Goal: Task Accomplishment & Management: Complete application form

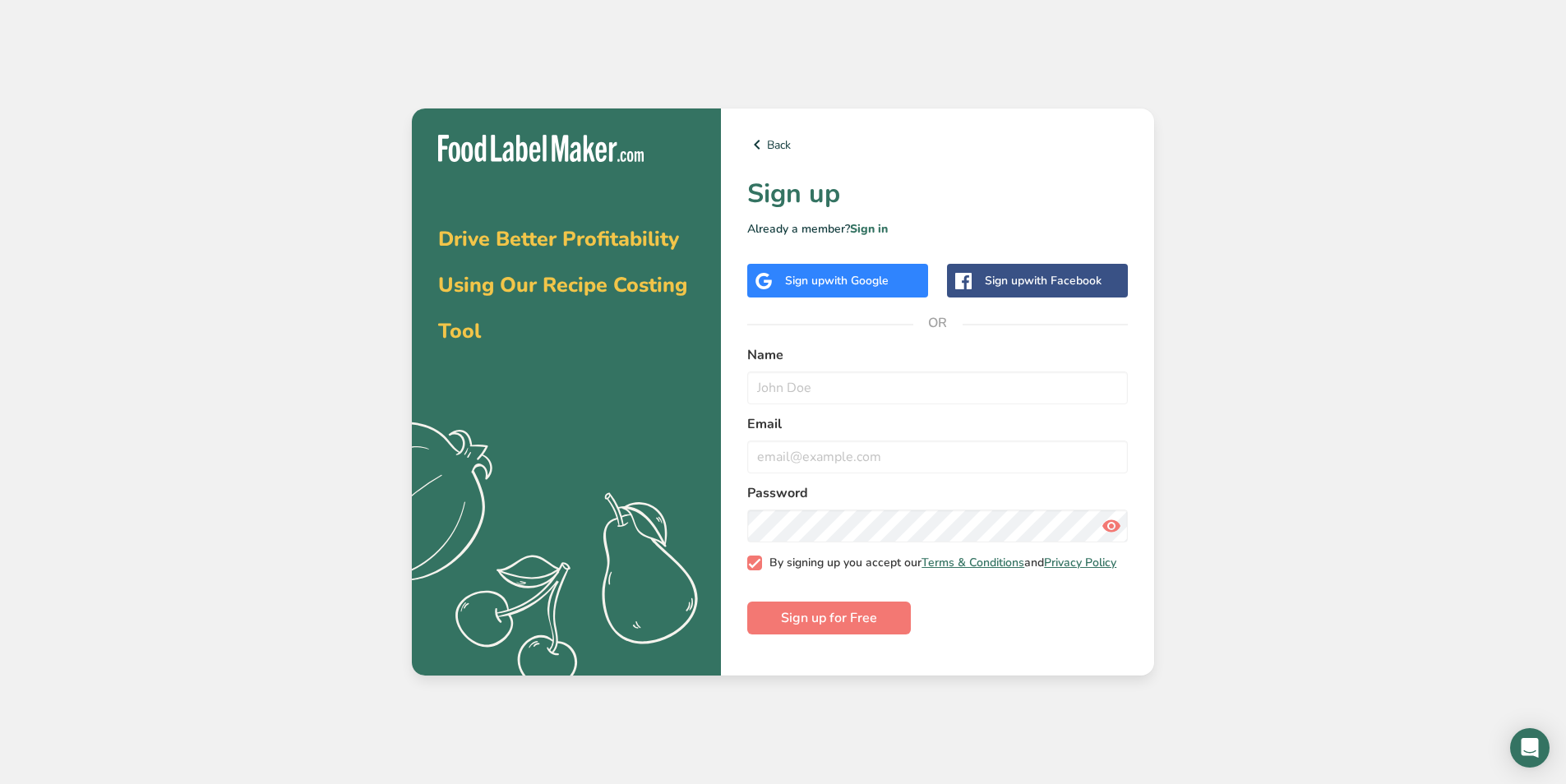
click at [830, 571] on span "By signing up you accept our Terms & Conditions and Privacy Policy" at bounding box center [939, 562] width 355 height 15
click at [758, 568] on input "By signing up you accept our Terms & Conditions and Privacy Policy" at bounding box center [752, 562] width 11 height 11
checkbox input "false"
